Goal: Check status: Check status

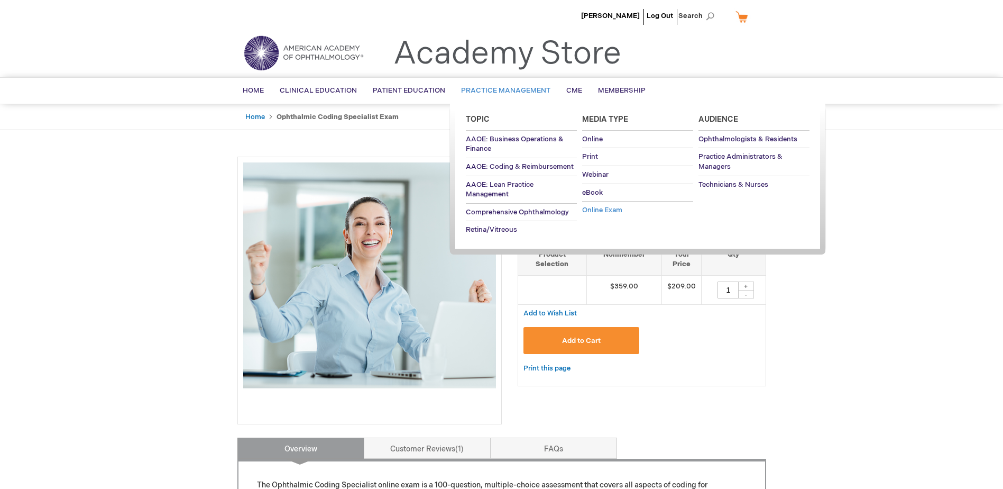
click at [592, 208] on span "Online Exam" at bounding box center [602, 210] width 40 height 8
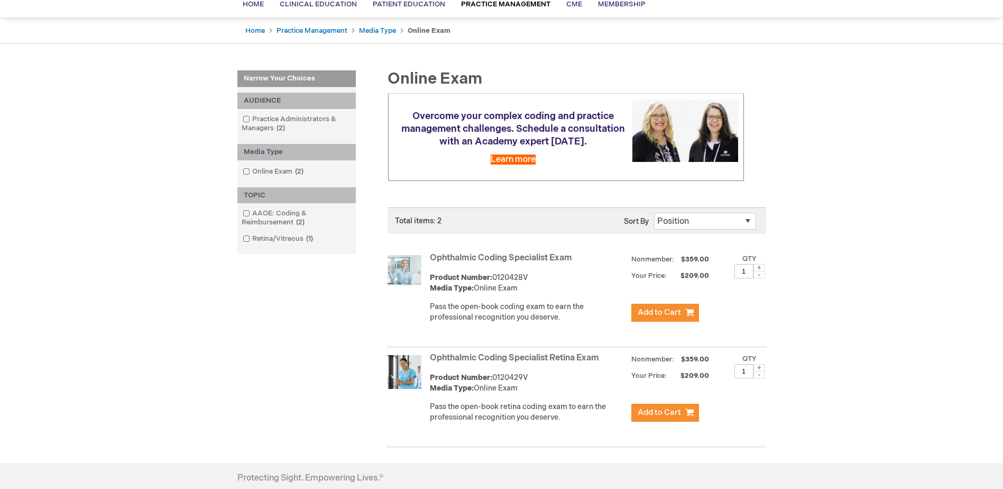
scroll to position [98, 0]
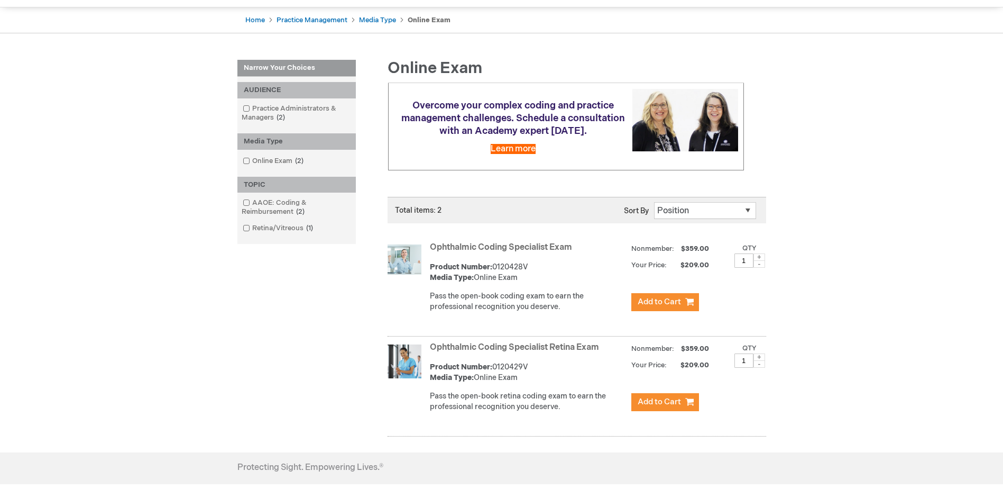
click at [544, 252] on link "Ophthalmic Coding Specialist Exam" at bounding box center [501, 247] width 142 height 10
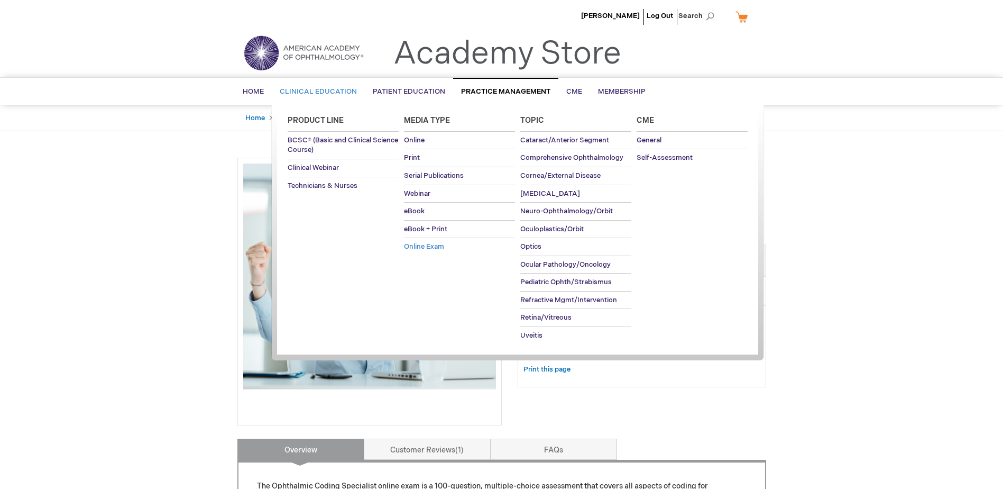
click at [427, 250] on span "Online Exam" at bounding box center [424, 246] width 40 height 8
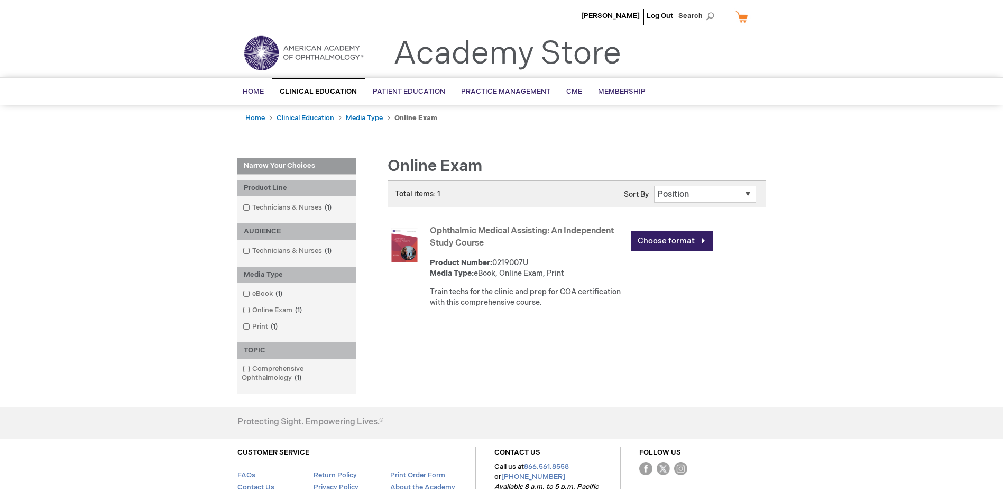
click at [96, 214] on div "Kaitlyn Kogel Log Out Search My Cart CLOSE RECENTLY ADDED ITEM(S) Close There a…" at bounding box center [501, 287] width 1003 height 574
click at [257, 93] on span "Home" at bounding box center [253, 91] width 21 height 8
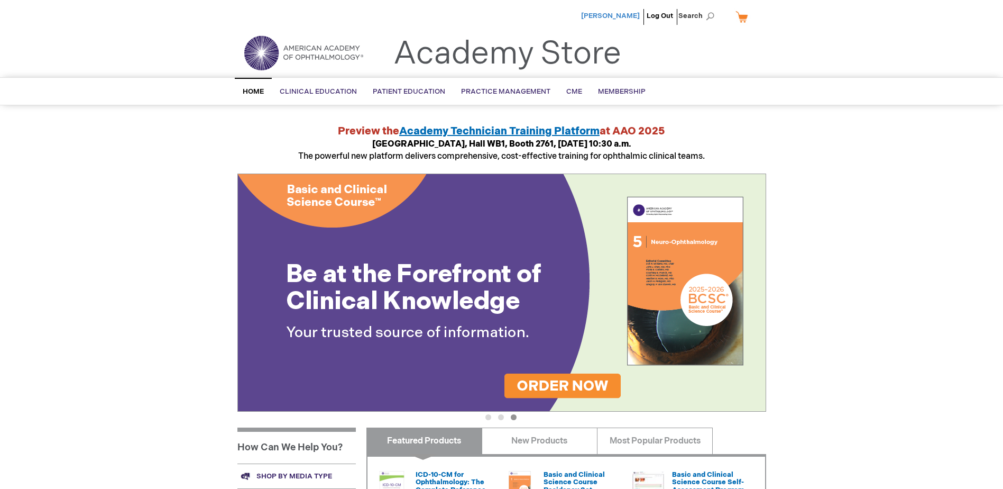
click at [639, 13] on span "[PERSON_NAME]" at bounding box center [610, 16] width 59 height 8
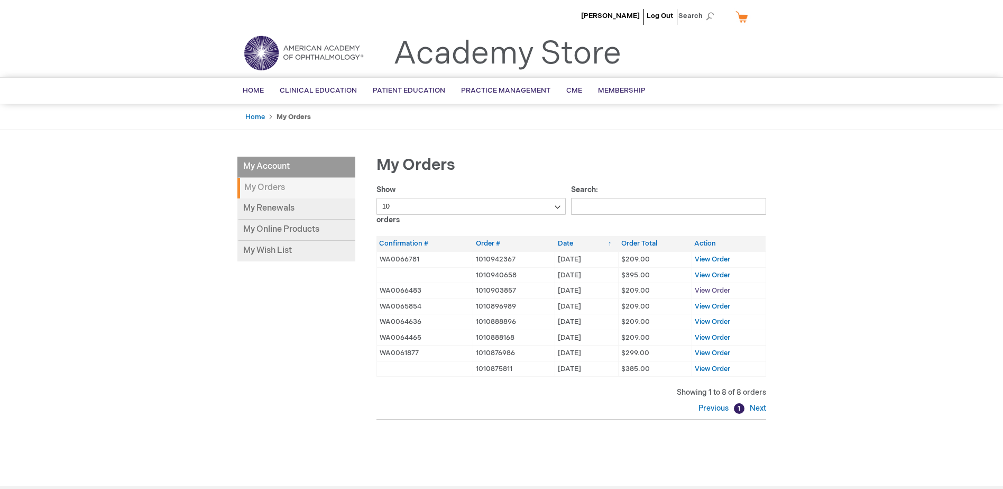
click at [730, 292] on span "View Order" at bounding box center [712, 290] width 35 height 8
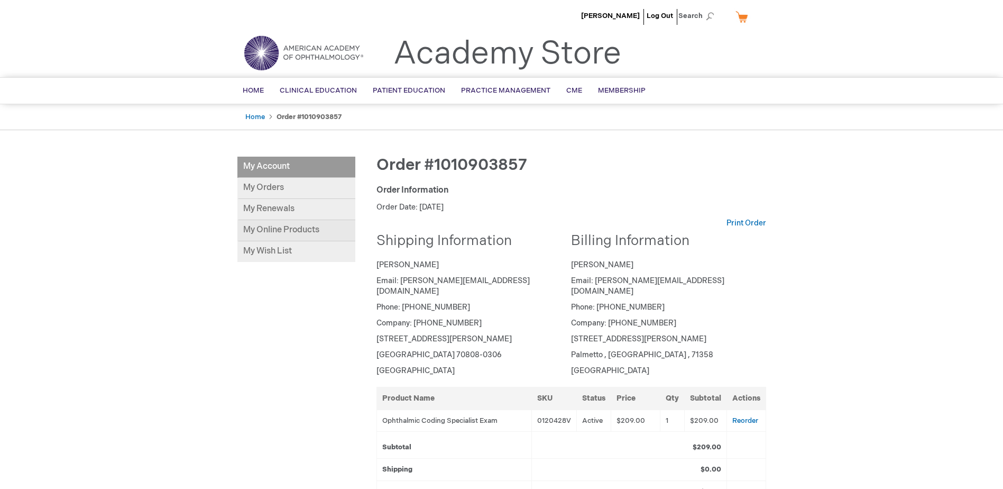
click at [314, 225] on link "My Online Products" at bounding box center [296, 230] width 118 height 21
